Goal: Task Accomplishment & Management: Manage account settings

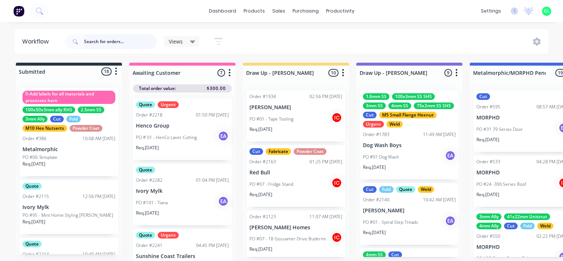
click at [103, 41] on input "text" at bounding box center [120, 41] width 73 height 15
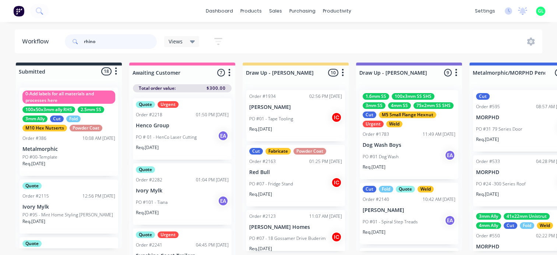
type input "rhino"
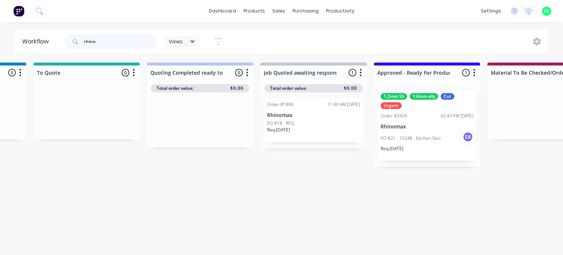
scroll to position [0, 884]
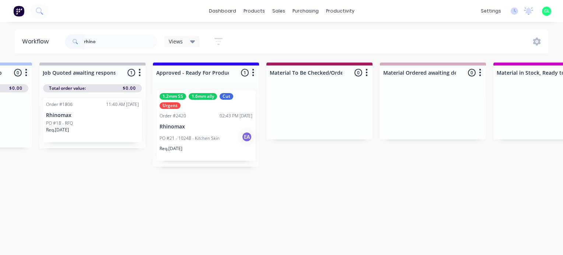
click at [204, 144] on div "PO #21 - 10248 - Kitchen Skin EA" at bounding box center [205, 138] width 93 height 14
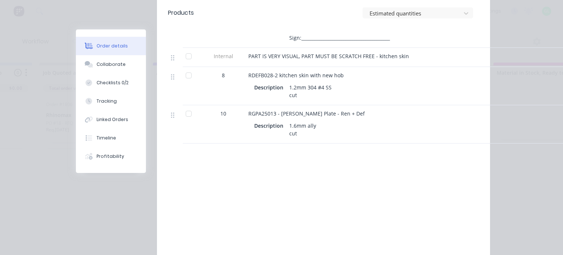
scroll to position [341, 0]
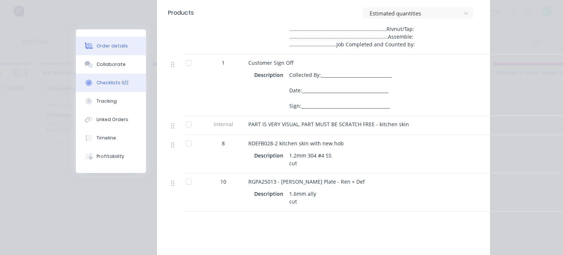
click at [114, 83] on div "Checklists 0/2" at bounding box center [112, 83] width 32 height 7
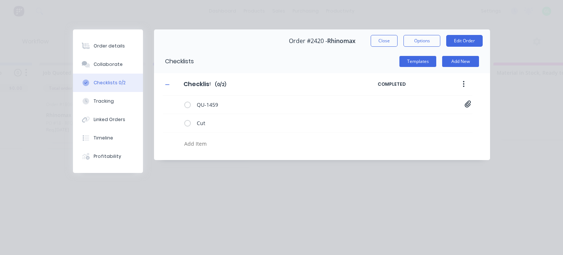
scroll to position [0, 0]
click at [469, 104] on icon at bounding box center [467, 104] width 7 height 7
click at [392, 119] on link "Quote QU1459.pdf" at bounding box center [408, 120] width 86 height 8
click at [112, 65] on div "Collaborate" at bounding box center [108, 64] width 29 height 7
type textarea "x"
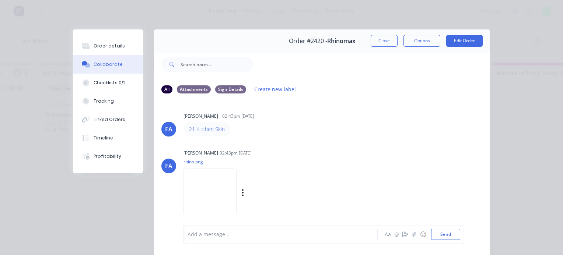
click at [222, 181] on img at bounding box center [209, 193] width 53 height 48
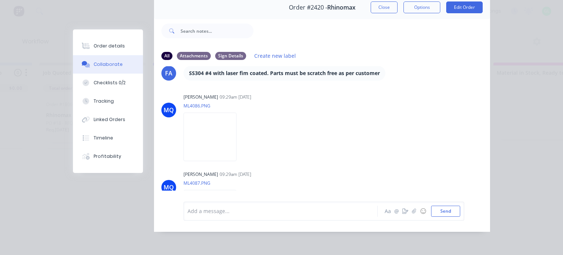
scroll to position [263, 0]
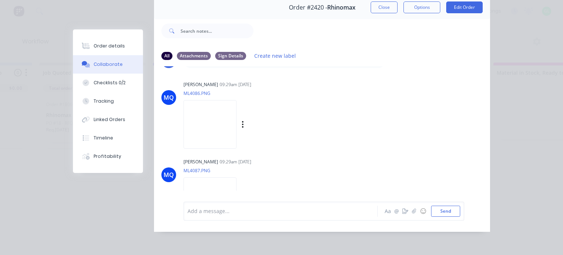
click at [214, 134] on img at bounding box center [209, 124] width 53 height 48
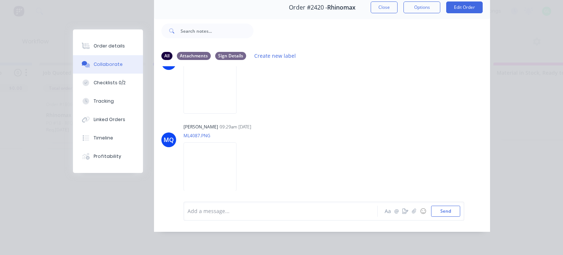
scroll to position [337, 0]
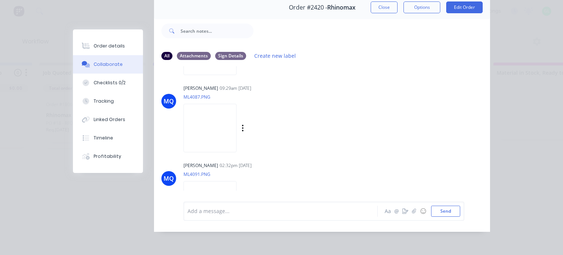
click at [217, 121] on img at bounding box center [209, 128] width 53 height 48
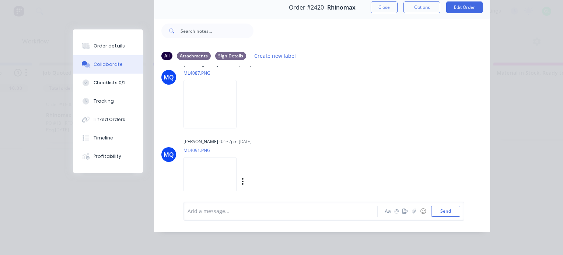
scroll to position [374, 0]
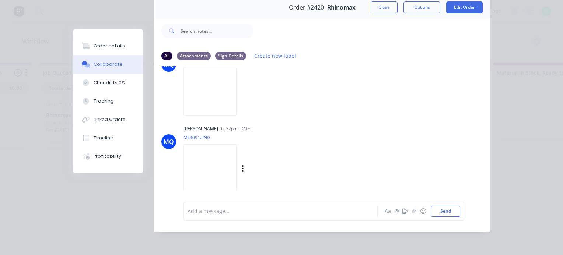
click at [230, 155] on img at bounding box center [209, 168] width 53 height 48
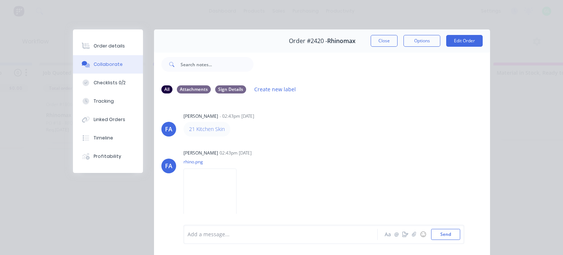
scroll to position [0, 0]
click at [371, 41] on button "Close" at bounding box center [383, 41] width 27 height 12
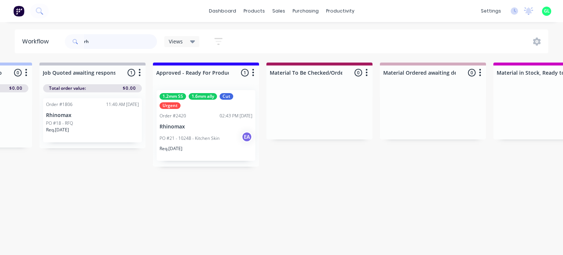
type input "r"
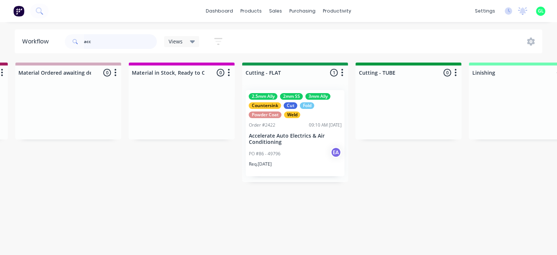
scroll to position [0, 1265]
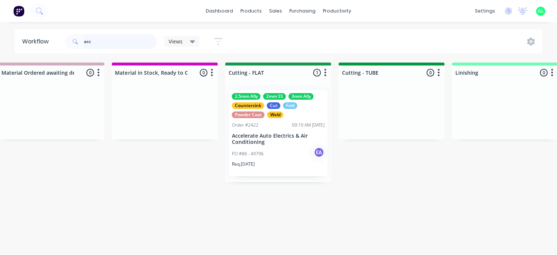
type input "acc"
click at [272, 150] on div "PO #86 - 49796 EA" at bounding box center [278, 154] width 93 height 14
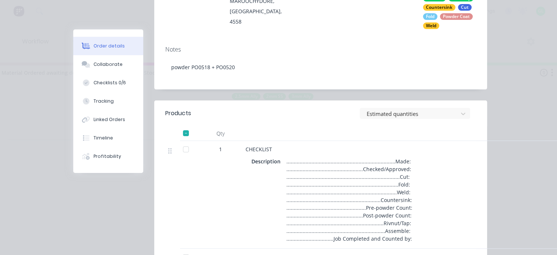
scroll to position [110, 0]
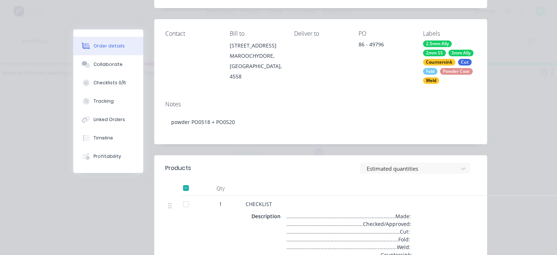
click at [499, 71] on div "Order details Collaborate Checklists 0/6 Tracking Linked Orders Timeline Profit…" at bounding box center [278, 127] width 557 height 255
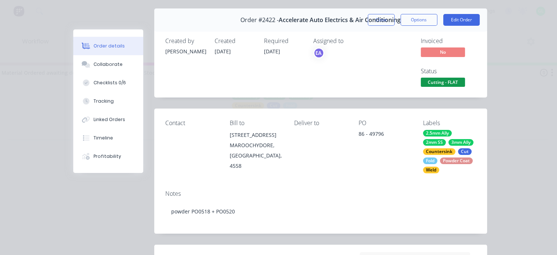
scroll to position [0, 0]
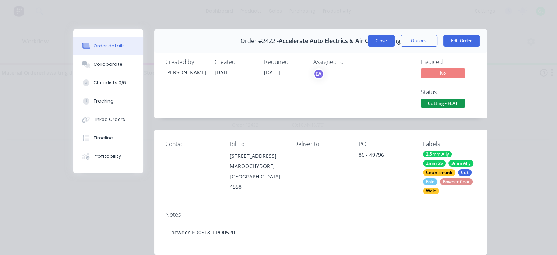
click at [379, 44] on button "Close" at bounding box center [381, 41] width 27 height 12
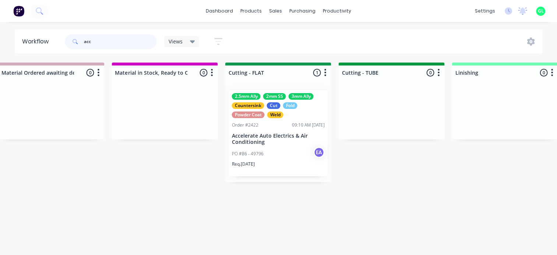
click at [89, 43] on input "acc" at bounding box center [120, 41] width 73 height 15
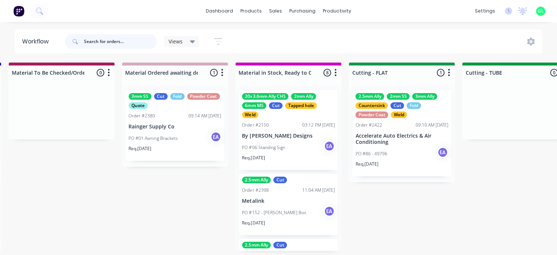
scroll to position [0, 810]
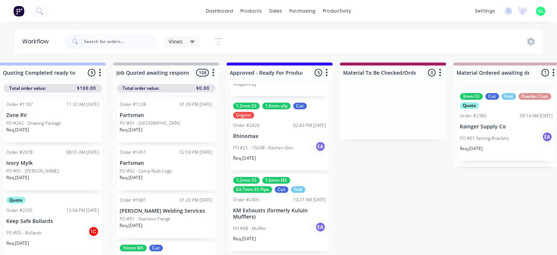
click at [261, 145] on p "PO #21 - 10248 - Kitchen Skin" at bounding box center [263, 148] width 60 height 7
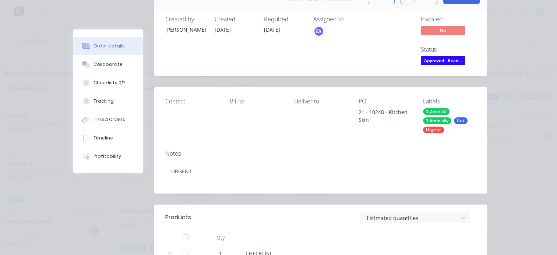
scroll to position [37, 0]
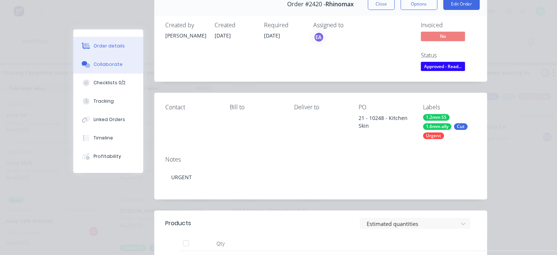
click at [108, 67] on div "Collaborate" at bounding box center [108, 64] width 29 height 7
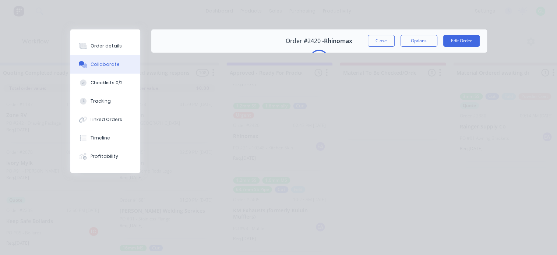
scroll to position [0, 0]
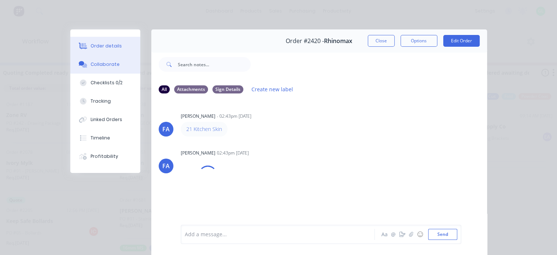
click at [106, 47] on div "Order details" at bounding box center [106, 46] width 31 height 7
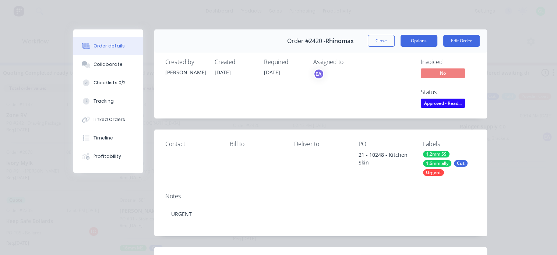
click at [421, 45] on button "Options" at bounding box center [419, 41] width 37 height 12
click at [421, 44] on button "Options" at bounding box center [419, 41] width 37 height 12
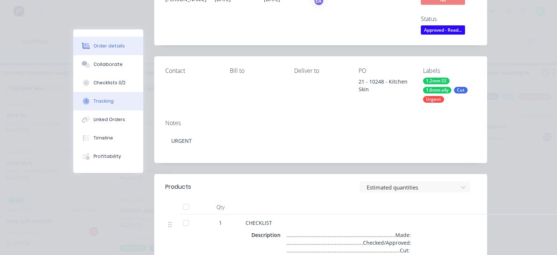
scroll to position [74, 0]
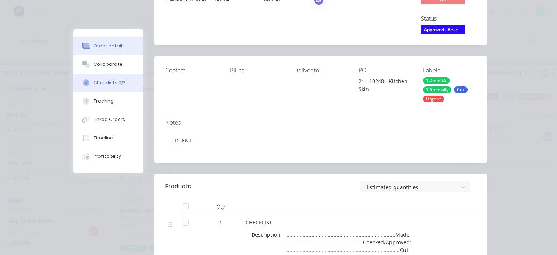
click at [109, 86] on div "Checklists 0/2" at bounding box center [110, 83] width 32 height 7
type textarea "x"
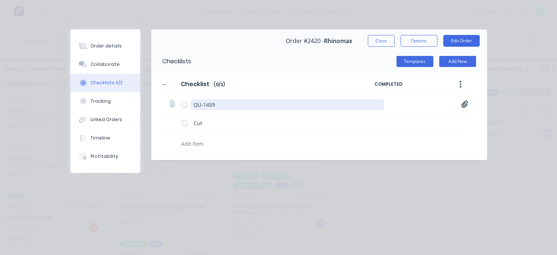
scroll to position [9, 810]
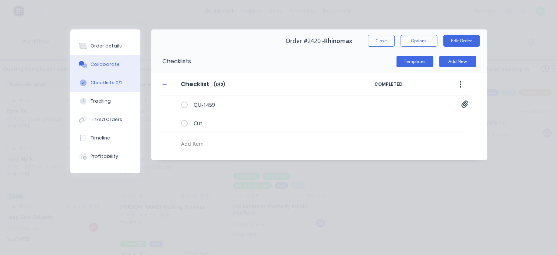
click at [115, 66] on div "Collaborate" at bounding box center [105, 64] width 29 height 7
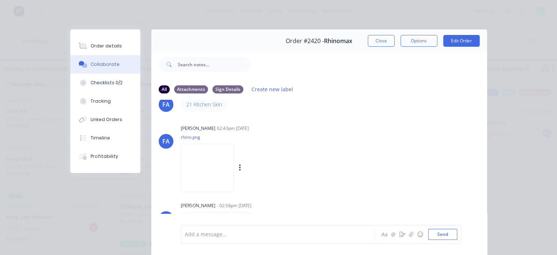
scroll to position [37, 0]
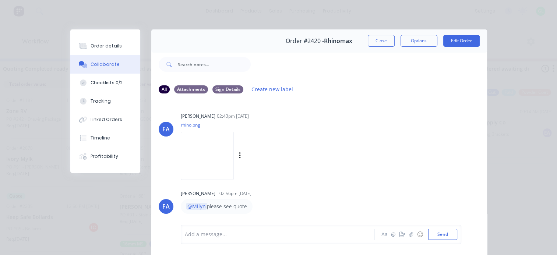
click at [212, 140] on img at bounding box center [207, 156] width 53 height 48
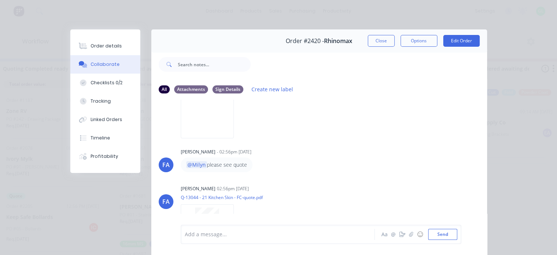
scroll to position [110, 0]
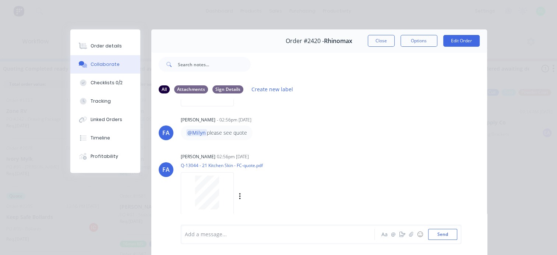
click at [217, 189] on div at bounding box center [207, 193] width 46 height 34
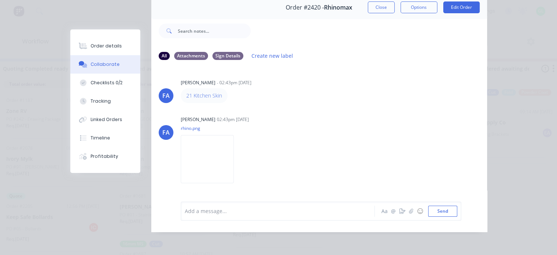
scroll to position [0, 0]
click at [379, 4] on button "Close" at bounding box center [381, 7] width 27 height 12
